Goal: Task Accomplishment & Management: Manage account settings

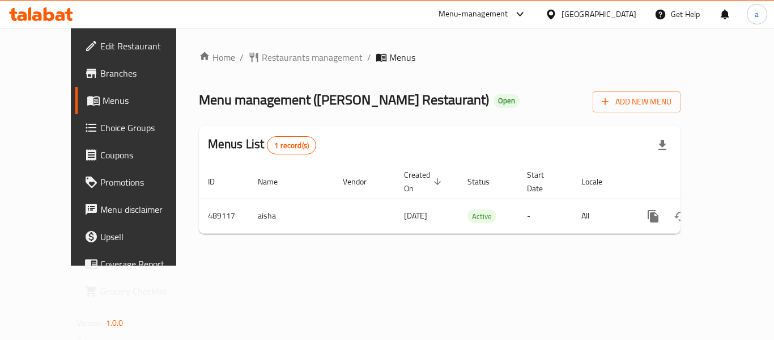
click at [482, 14] on div "Menu-management" at bounding box center [474, 14] width 70 height 14
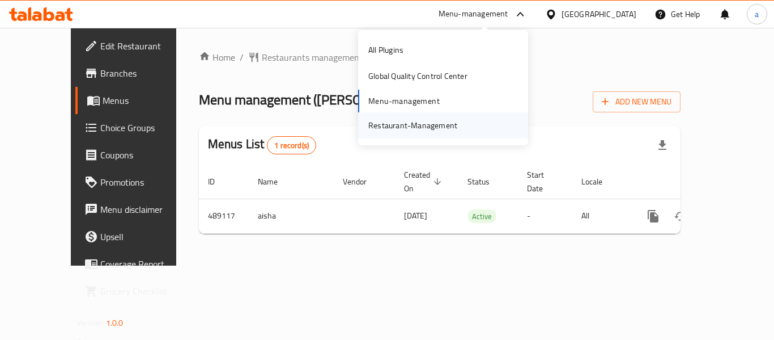
click at [452, 128] on div "Restaurant-Management" at bounding box center [412, 125] width 89 height 12
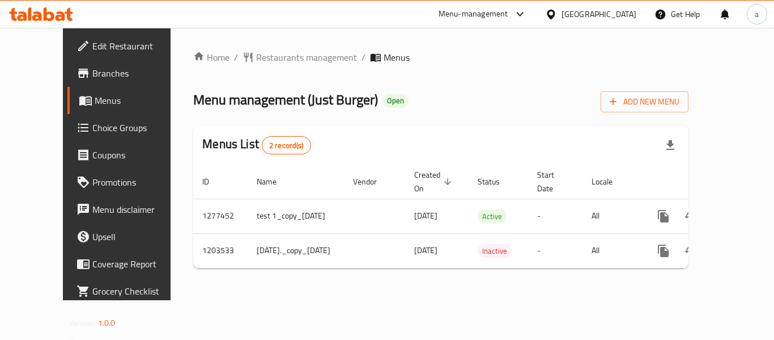
click at [382, 300] on div "Home / Restaurants management / Menus Menu management ( Just Burger ) Open Add …" at bounding box center [441, 164] width 541 height 272
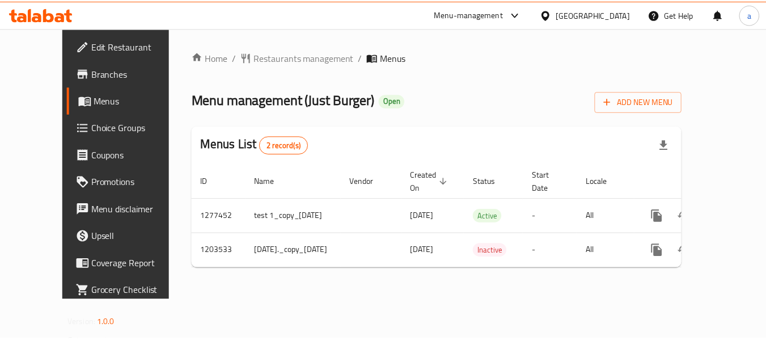
scroll to position [0, 10]
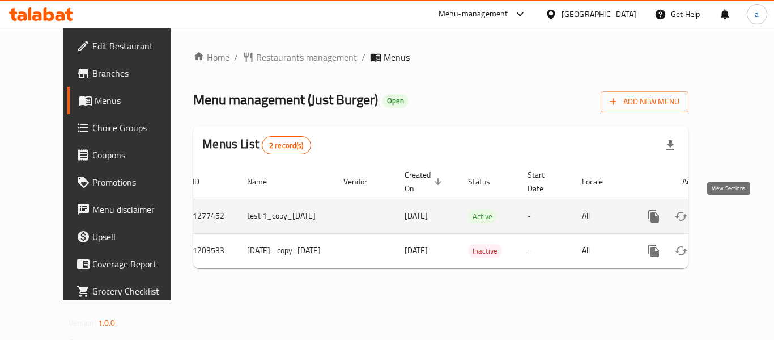
click at [729, 222] on icon "enhanced table" at bounding box center [736, 216] width 14 height 14
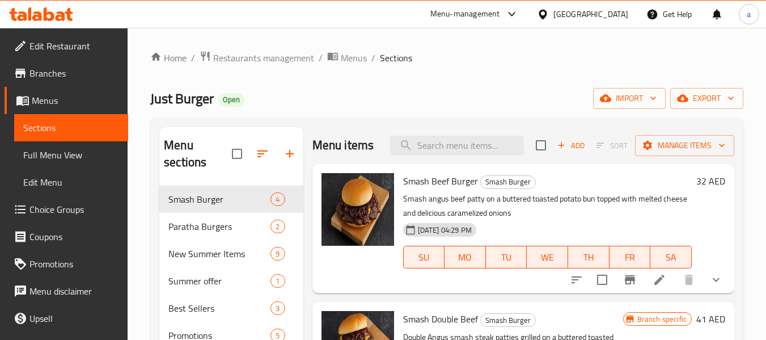
click at [460, 156] on div "Menu items Add Sort Manage items" at bounding box center [523, 145] width 422 height 37
click at [461, 152] on input "search" at bounding box center [457, 145] width 134 height 20
paste input "Smash Beef Burger Combo"
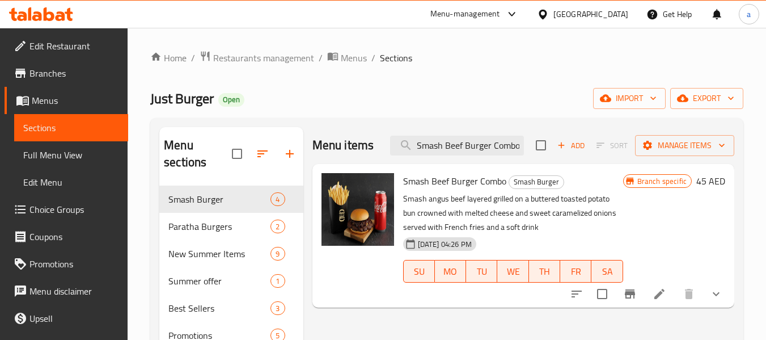
type input "Smash Beef Burger Combo"
click at [663, 296] on icon at bounding box center [659, 294] width 14 height 14
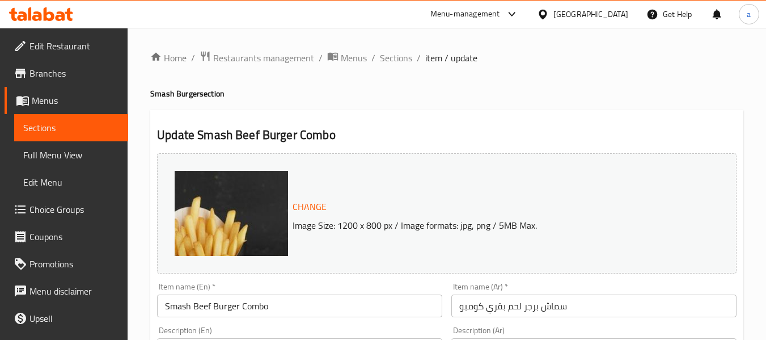
type input "لذة دبل"
type input "0"
type input "2"
type input "جرعة من انتعاش بي اس"
type input "0"
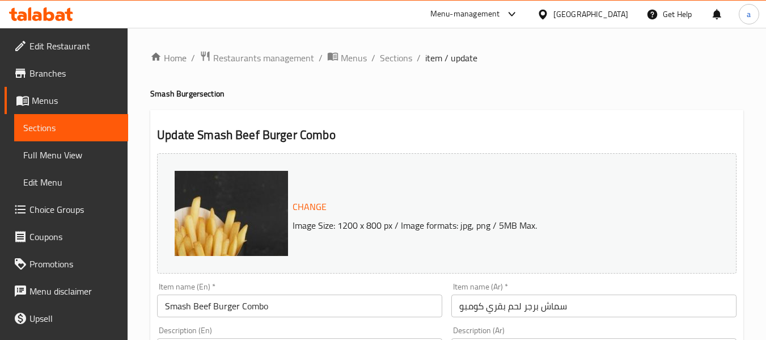
type input "6"
type input "تكملة مثالية بي اس"
type input "0"
type input "9"
type input "إكسترا توبينج بي اس"
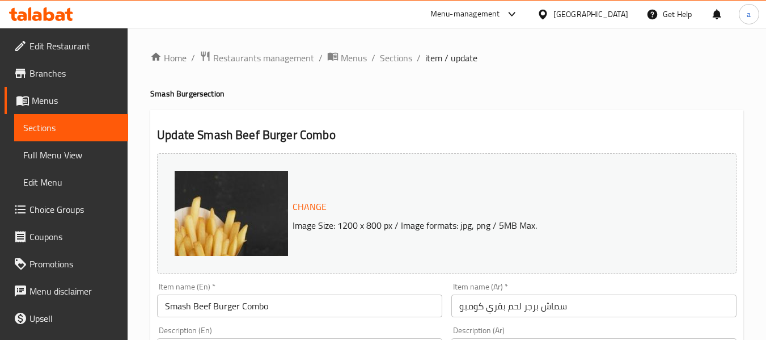
type input "0"
type input "3"
type input "صوصات جست برجر خاصة بي اس"
type input "0"
type input "6"
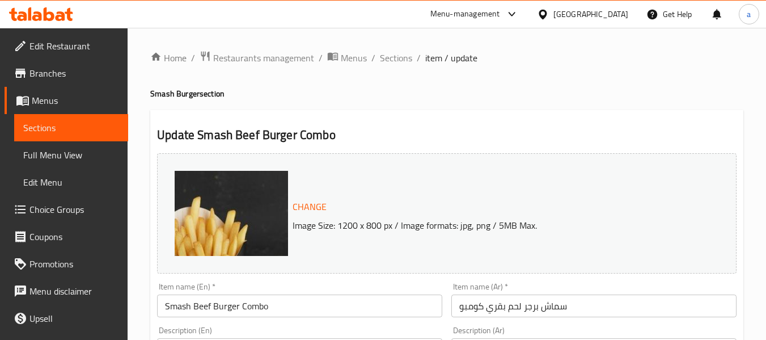
type input "السيزر الخاص بنا (بي اس)"
type input "0"
type input "1"
type input "هاف حلو معانا بي اس"
type input "0"
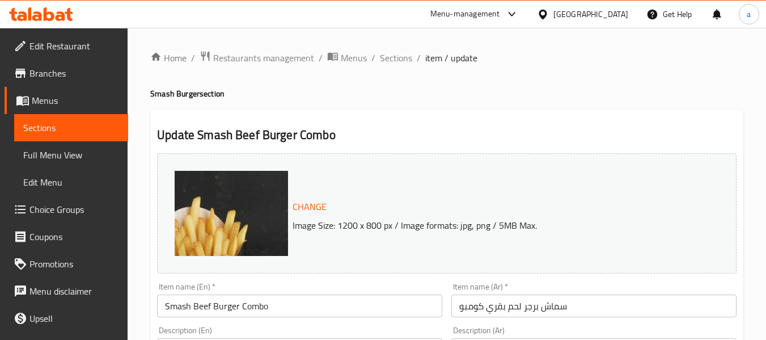
type input "5"
type input "إجعلها كومبو"
type input "0"
type input "1"
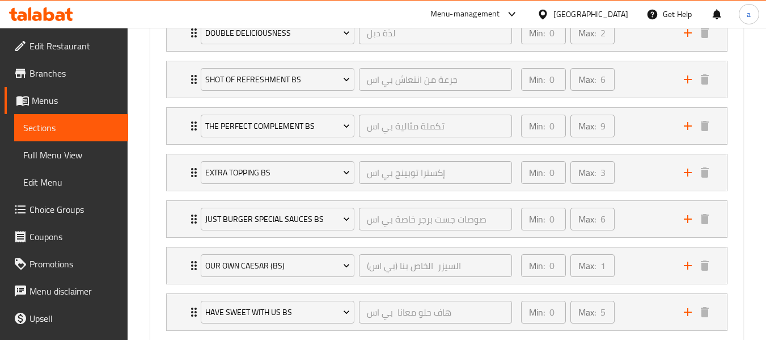
scroll to position [680, 0]
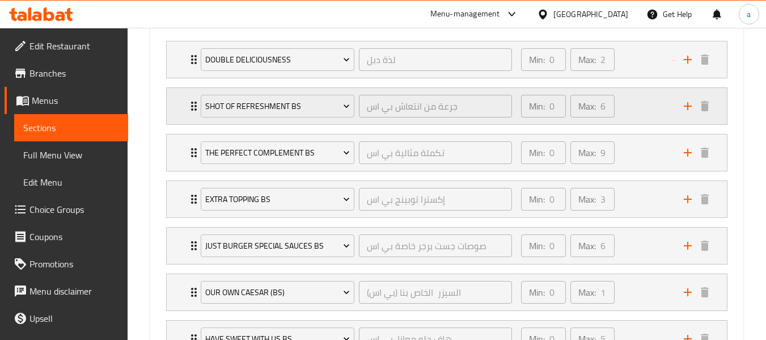
click at [647, 108] on div "Min: 0 ​ Max: 6 ​" at bounding box center [595, 106] width 163 height 36
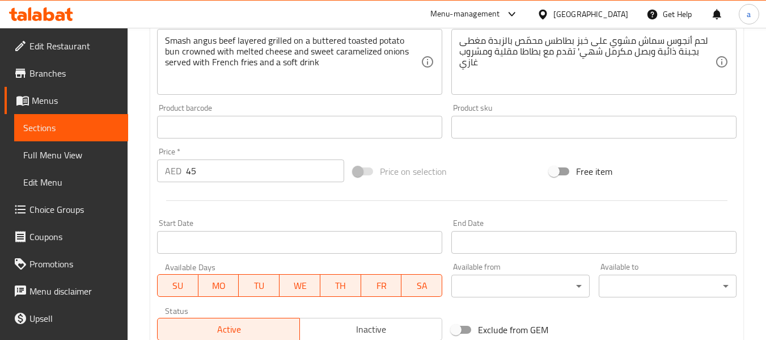
scroll to position [170, 0]
